Goal: Task Accomplishment & Management: Complete application form

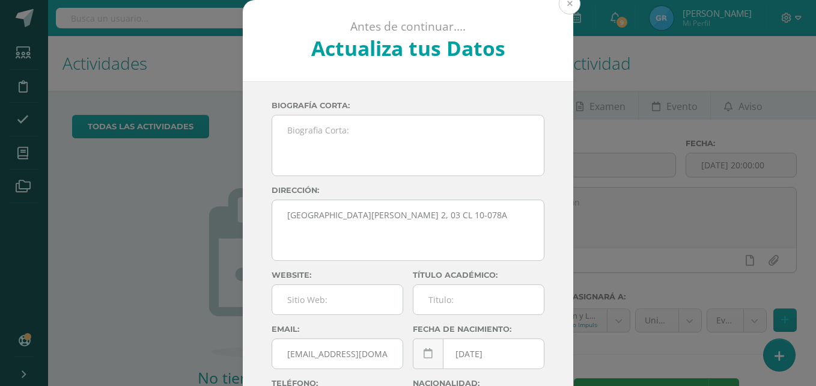
click at [570, 1] on button at bounding box center [570, 4] width 22 height 22
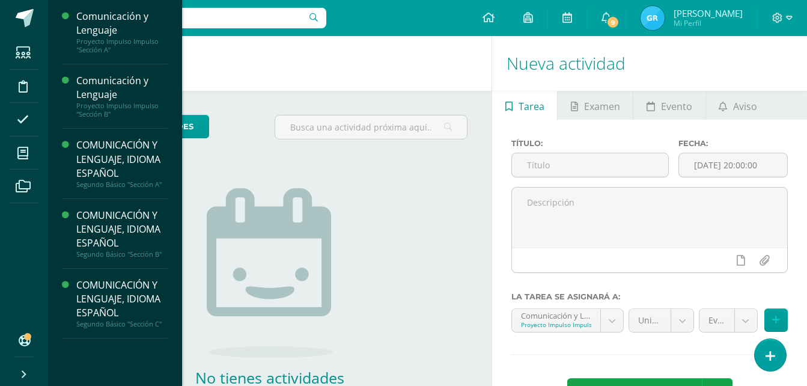
click at [9, 155] on li "Mis cursos" at bounding box center [24, 153] width 48 height 34
click at [31, 150] on span at bounding box center [23, 152] width 27 height 27
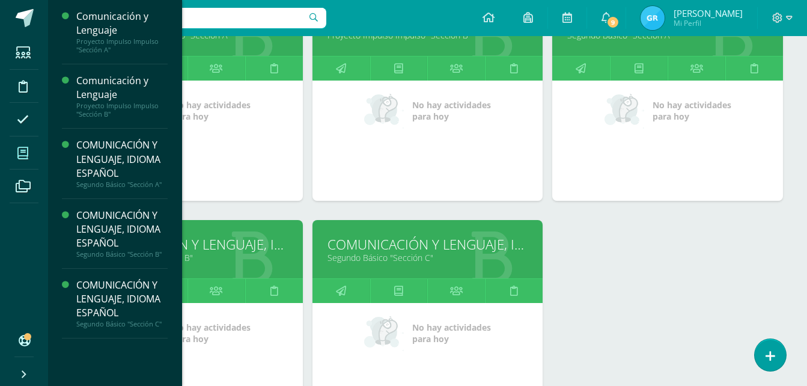
scroll to position [226, 0]
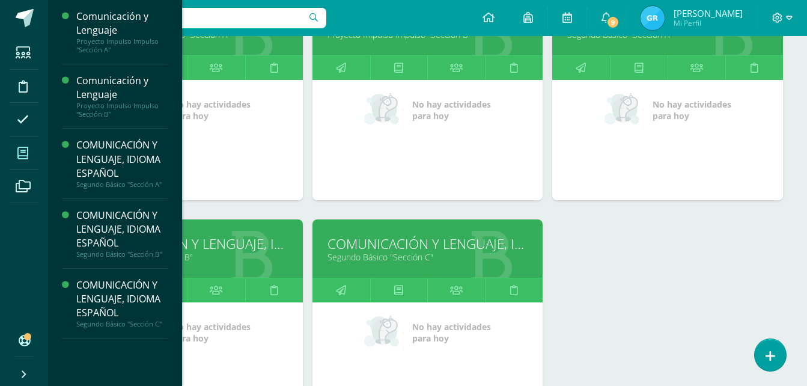
click at [336, 256] on link "Segundo Básico "Sección C"" at bounding box center [427, 256] width 201 height 11
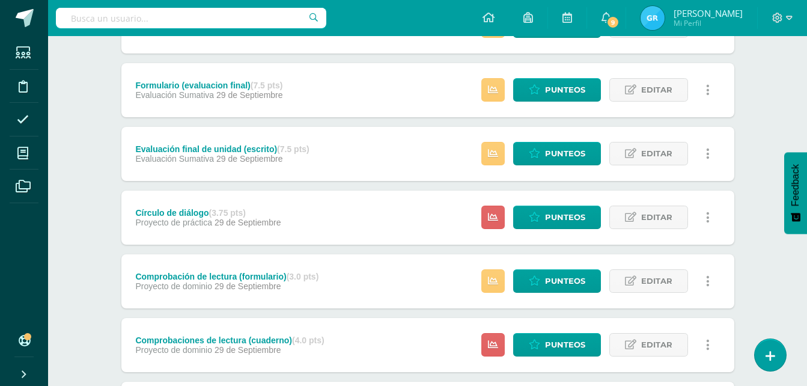
scroll to position [469, 0]
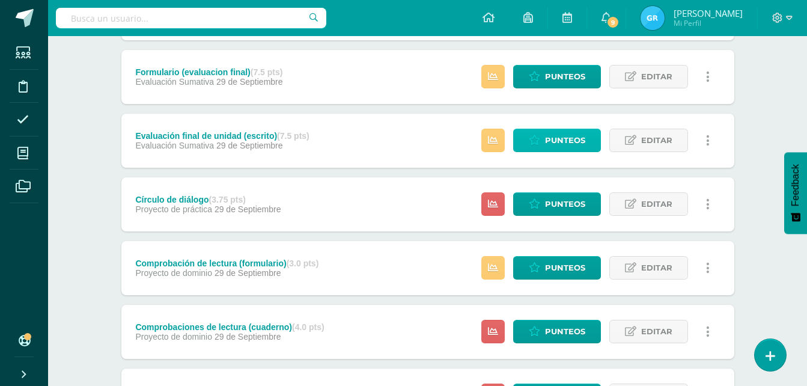
click at [556, 145] on span "Punteos" at bounding box center [565, 140] width 40 height 22
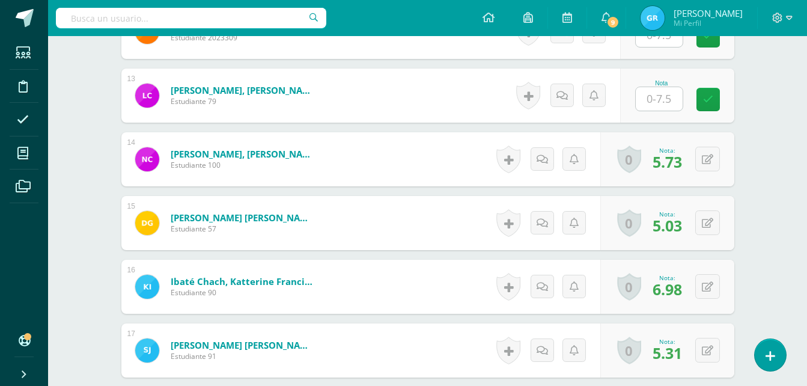
scroll to position [1114, 0]
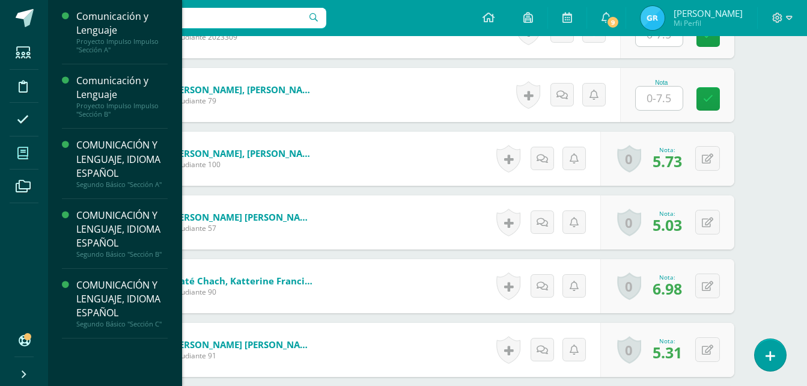
click at [23, 147] on icon at bounding box center [22, 153] width 11 height 12
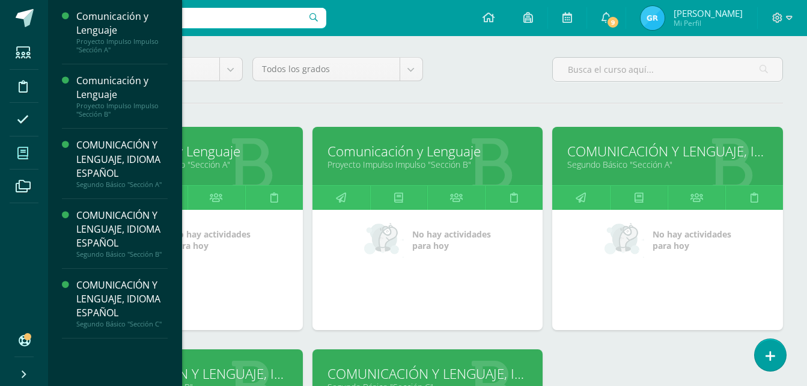
scroll to position [97, 0]
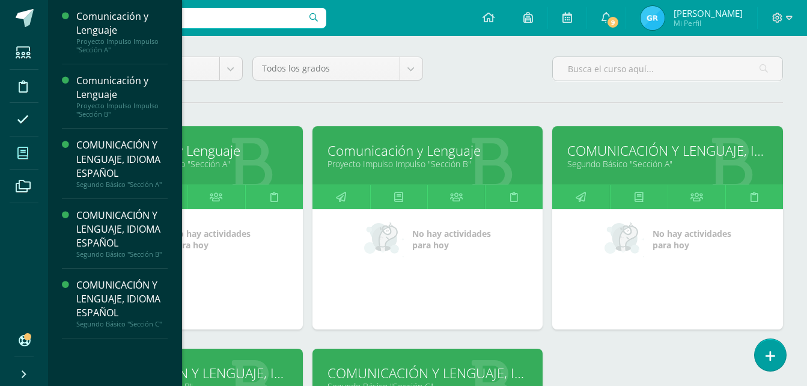
click at [624, 159] on link "Segundo Básico "Sección A"" at bounding box center [667, 163] width 201 height 11
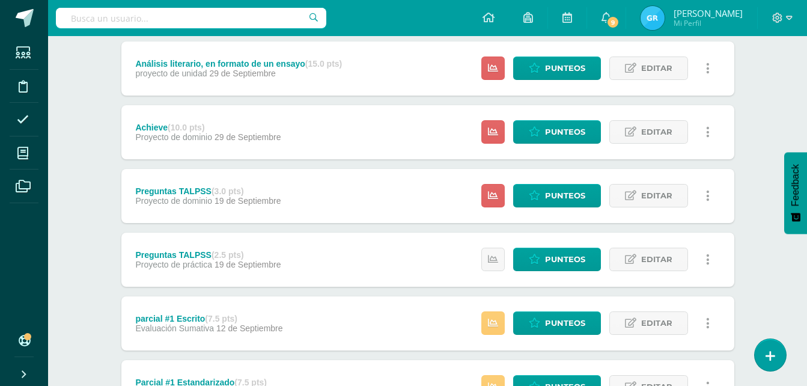
scroll to position [795, 0]
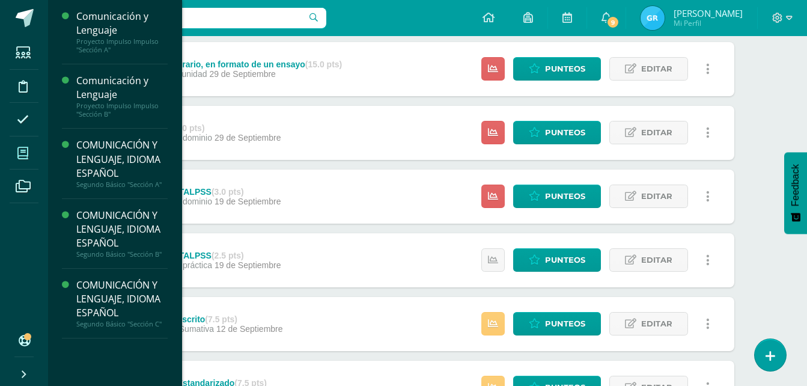
click at [23, 155] on icon at bounding box center [22, 153] width 11 height 12
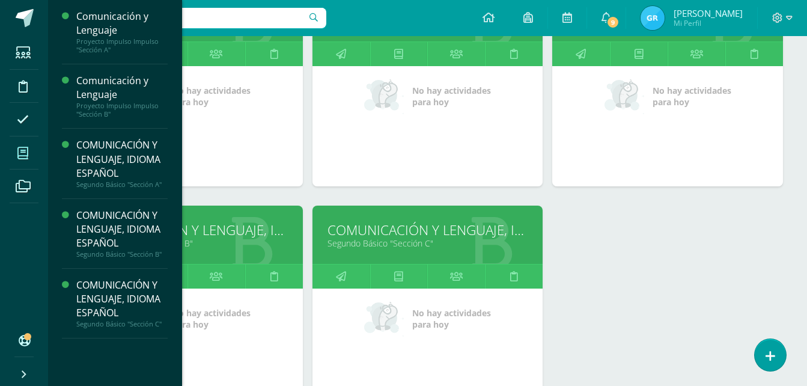
scroll to position [242, 0]
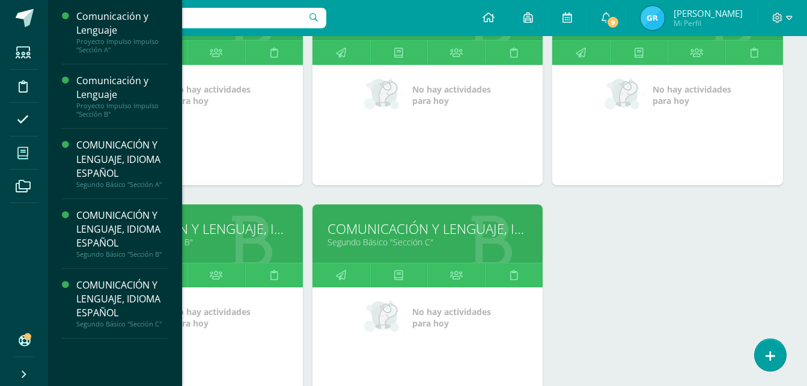
click at [582, 224] on div "Comunicación y Lenguaje Proyecto Impulso Impulso "Sección A" No hay actividades…" at bounding box center [427, 204] width 720 height 445
click at [401, 238] on link "Segundo Básico "Sección C"" at bounding box center [427, 241] width 201 height 11
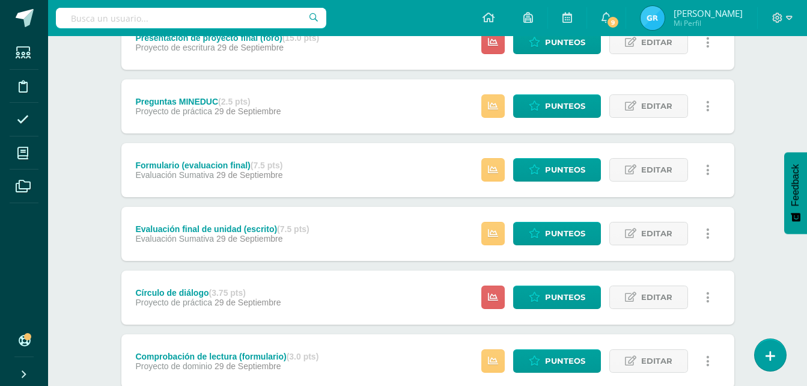
scroll to position [376, 0]
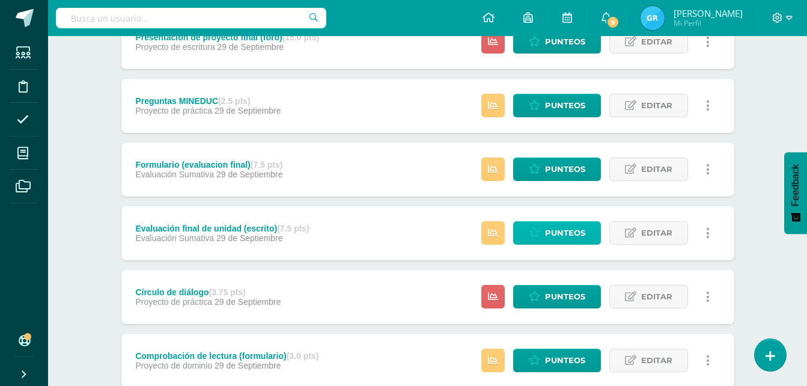
click at [550, 235] on span "Punteos" at bounding box center [565, 233] width 40 height 22
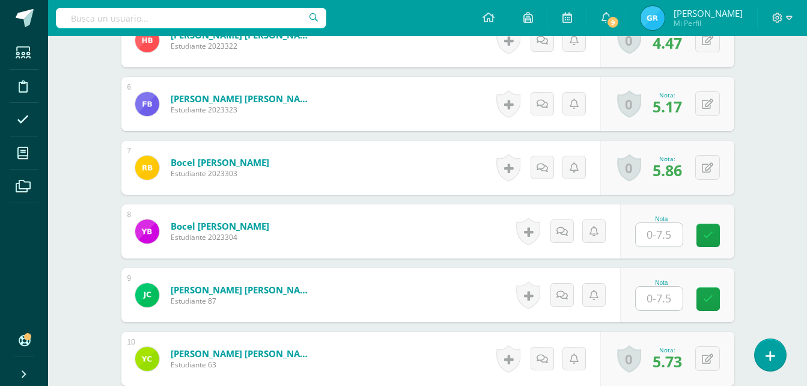
scroll to position [660, 0]
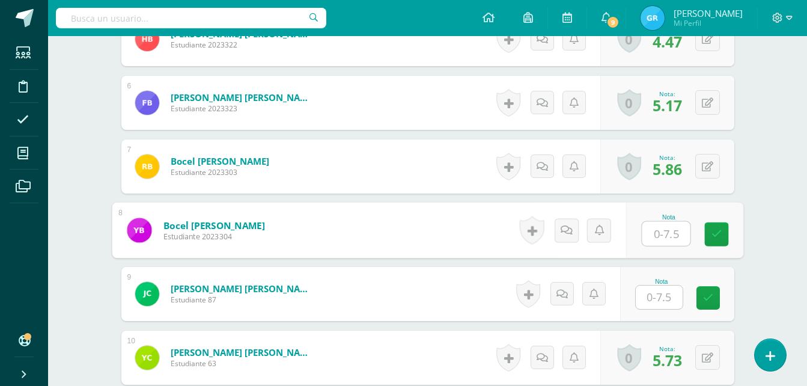
click at [662, 236] on input "text" at bounding box center [666, 234] width 48 height 24
type input "4"
type input "4.75"
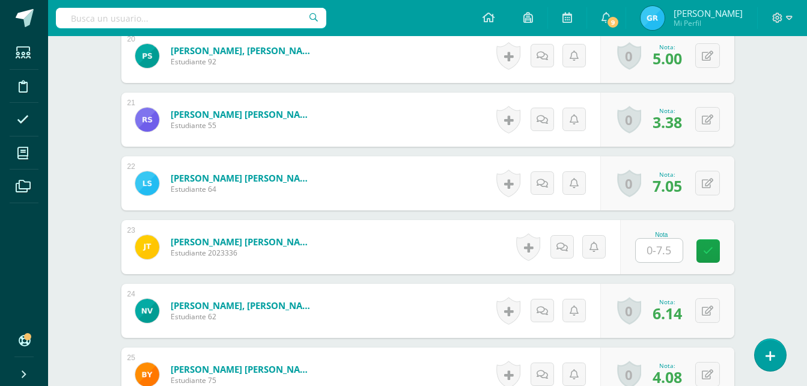
scroll to position [1600, 0]
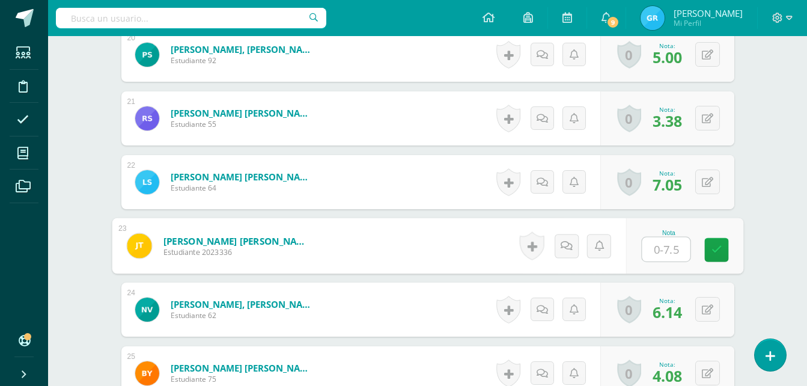
click at [658, 248] on input "text" at bounding box center [666, 249] width 48 height 24
type input "5.31"
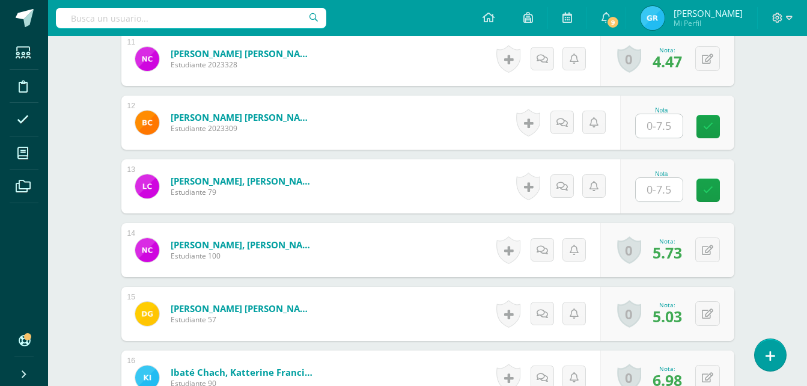
scroll to position [1022, 0]
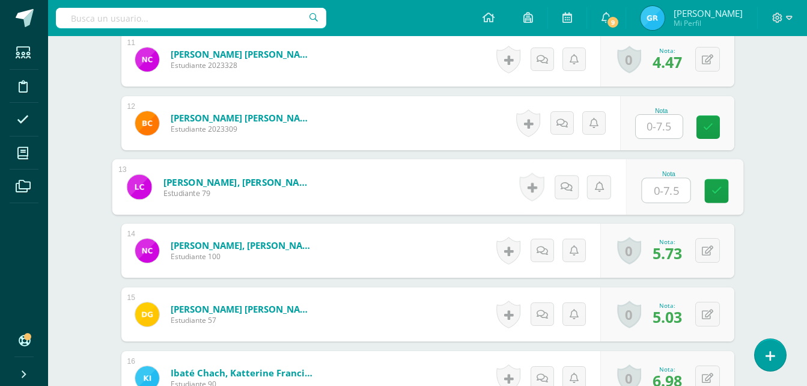
click at [660, 188] on input "text" at bounding box center [666, 190] width 48 height 24
type input "5.77"
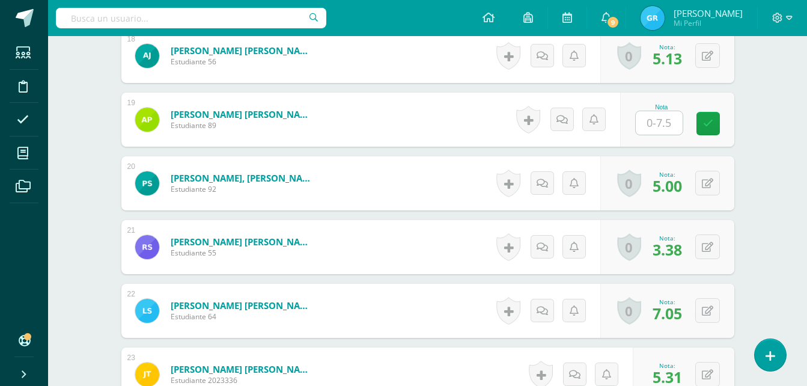
scroll to position [1472, 0]
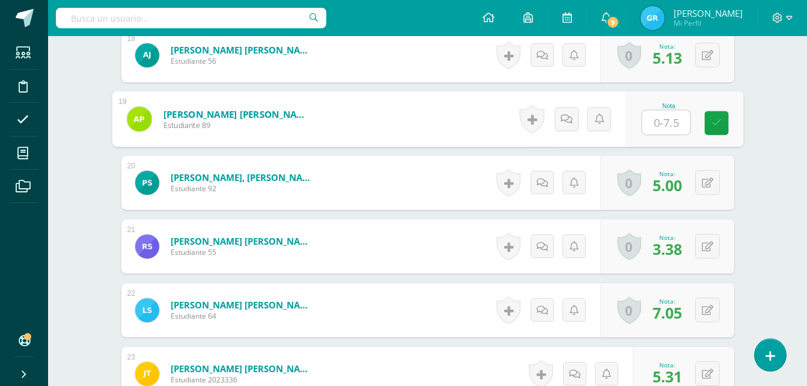
click at [657, 127] on input "text" at bounding box center [666, 123] width 48 height 24
type input "4.75"
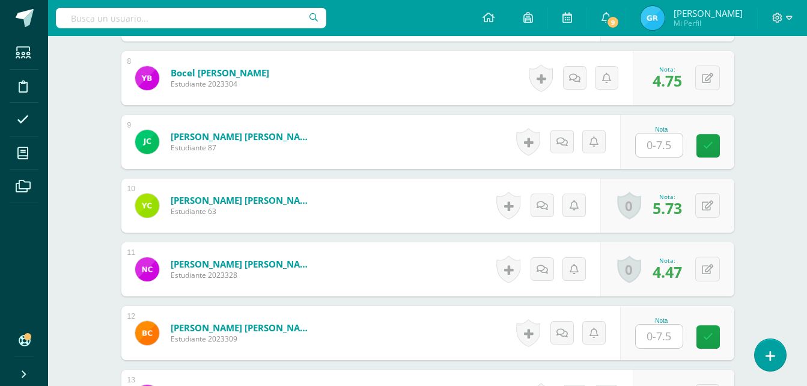
scroll to position [812, 0]
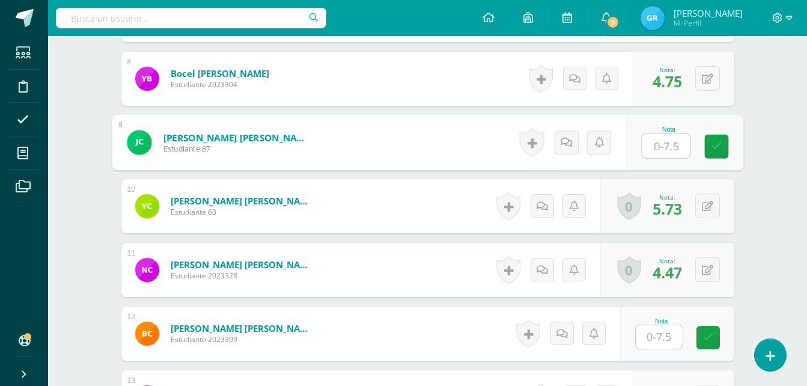
click at [648, 147] on input "text" at bounding box center [666, 146] width 48 height 24
type input "4.75"
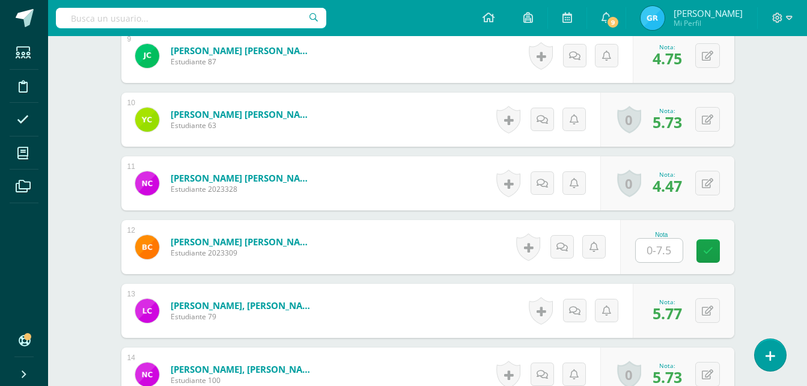
scroll to position [898, 0]
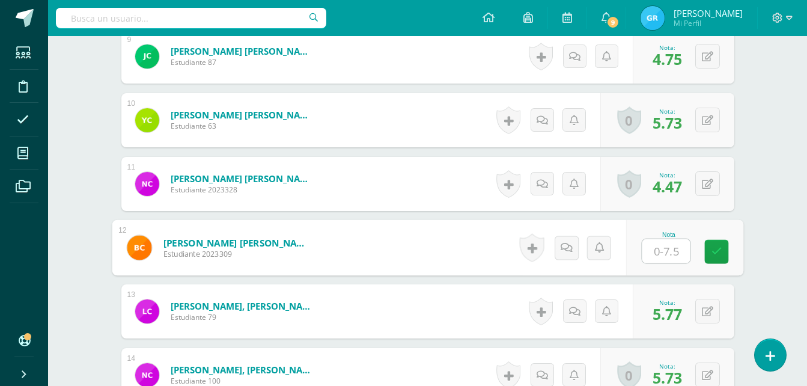
click at [649, 249] on input "text" at bounding box center [666, 251] width 48 height 24
type input "3.52"
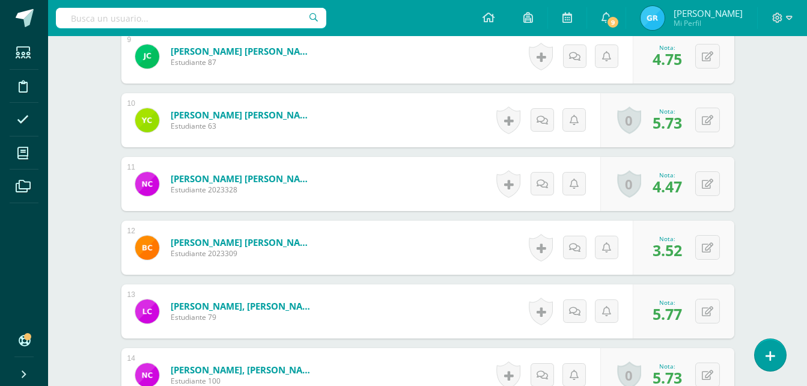
scroll to position [991, 0]
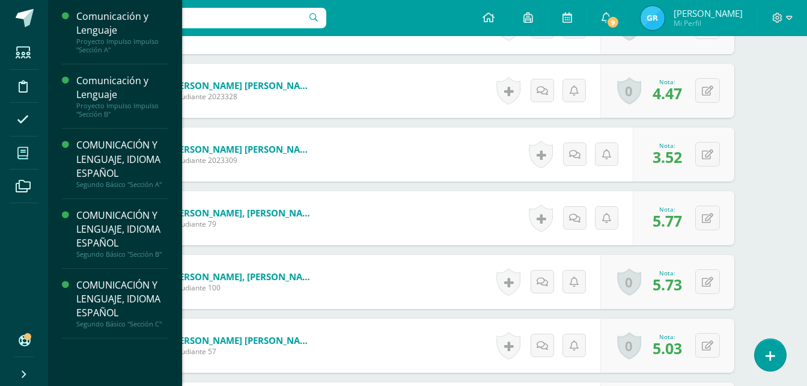
click at [16, 153] on span at bounding box center [23, 152] width 27 height 27
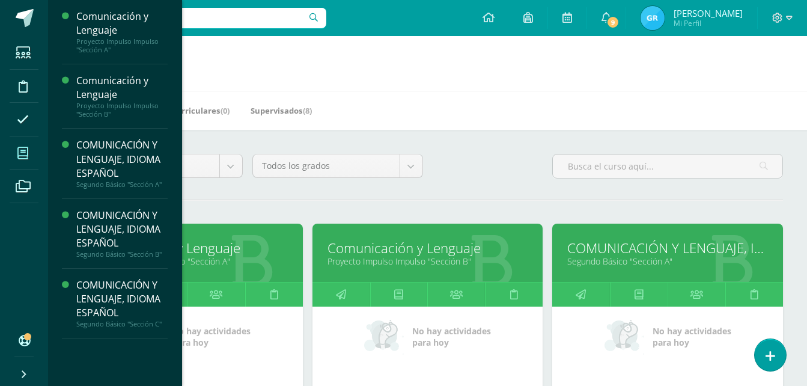
click at [645, 263] on link "Segundo Básico "Sección A"" at bounding box center [667, 260] width 201 height 11
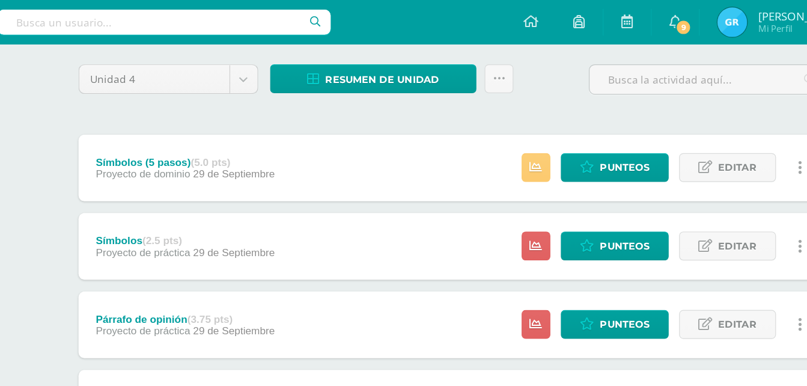
scroll to position [90, 0]
